Goal: Information Seeking & Learning: Learn about a topic

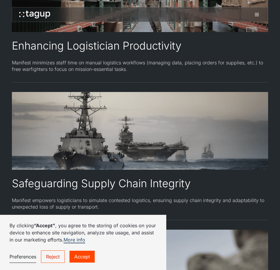
scroll to position [1098, 0]
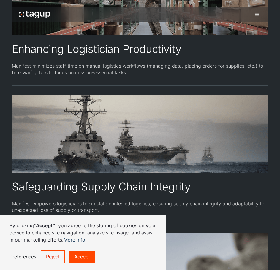
click at [54, 260] on link "Reject" at bounding box center [53, 256] width 24 height 12
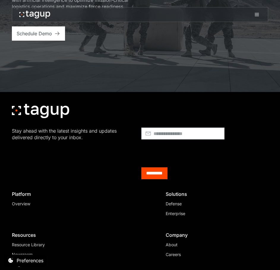
scroll to position [2350, 0]
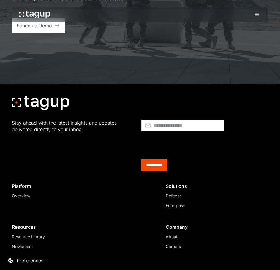
click at [178, 233] on div "About" at bounding box center [215, 236] width 98 height 6
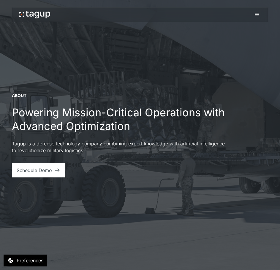
click at [259, 17] on icon at bounding box center [256, 14] width 7 height 7
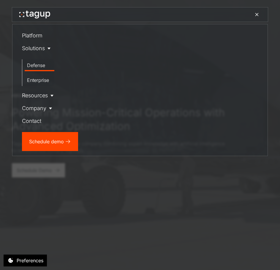
click at [35, 63] on div "Defense" at bounding box center [39, 65] width 25 height 7
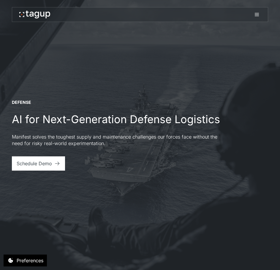
scroll to position [297, 0]
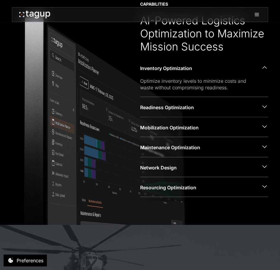
click at [186, 110] on div "Readiness Optimization" at bounding box center [198, 107] width 116 height 7
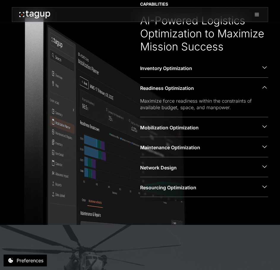
click at [185, 125] on div "Mobilization Optimization" at bounding box center [198, 127] width 116 height 7
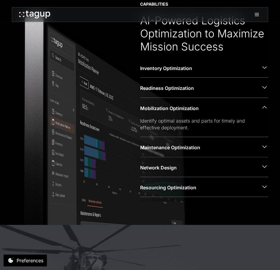
click at [191, 138] on div "Maintenance Optimization" at bounding box center [204, 147] width 128 height 20
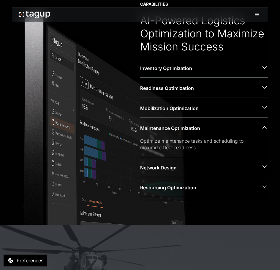
click at [191, 159] on div "Network Design" at bounding box center [204, 167] width 128 height 20
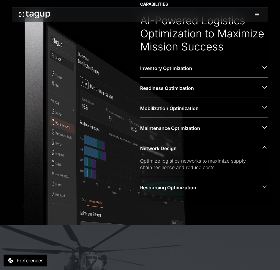
click at [193, 178] on div "Resourcing Optimization" at bounding box center [204, 187] width 128 height 20
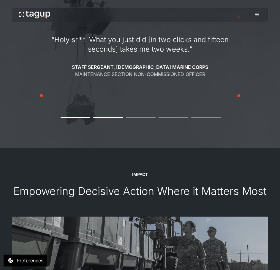
scroll to position [534, 0]
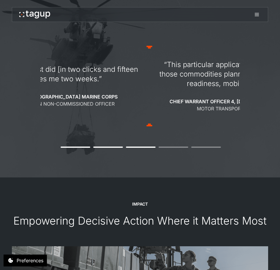
drag, startPoint x: 62, startPoint y: 105, endPoint x: 298, endPoint y: 102, distance: 236.2
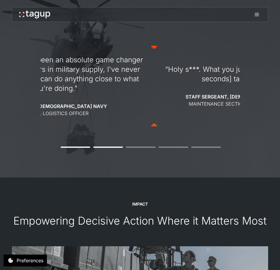
drag, startPoint x: 124, startPoint y: 90, endPoint x: 244, endPoint y: 90, distance: 120.4
click at [244, 90] on div "“We can't go back! If we didn't have Manifest, we'd be so blind." Commander, U.…" at bounding box center [140, 85] width 256 height 135
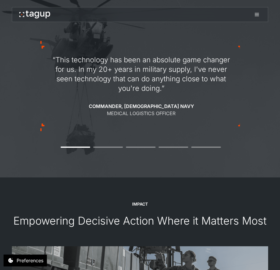
drag, startPoint x: 109, startPoint y: 97, endPoint x: 199, endPoint y: 95, distance: 89.6
click at [199, 95] on div "“This technology has been an absolute game changer for us. In my 20+ years in m…" at bounding box center [141, 86] width 180 height 62
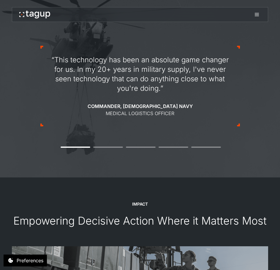
drag, startPoint x: 121, startPoint y: 93, endPoint x: 220, endPoint y: 95, distance: 98.5
click at [220, 95] on div "“This technology has been an absolute game changer for us. In my 20+ years in m…" at bounding box center [140, 86] width 180 height 62
